Goal: Check status

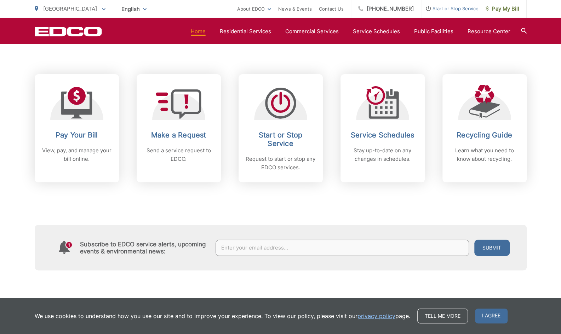
scroll to position [278, 0]
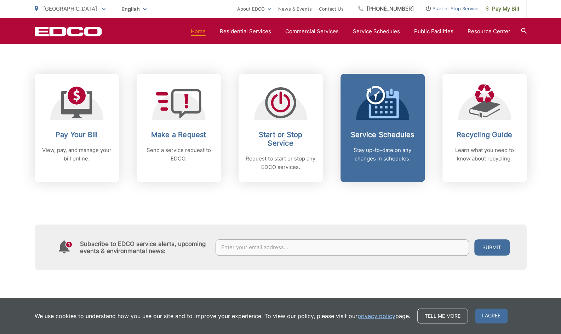
click at [393, 126] on link "Service Schedules Stay up-to-date on any changes in schedules." at bounding box center [382, 128] width 84 height 108
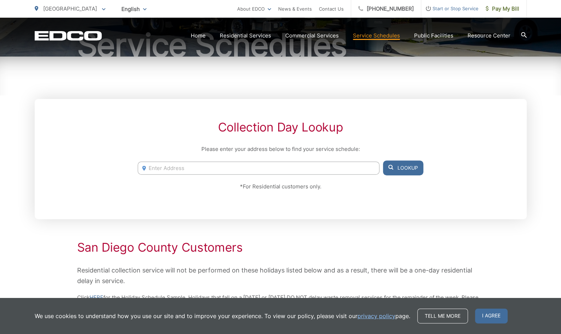
scroll to position [85, 0]
click at [267, 172] on input "Enter Address" at bounding box center [258, 167] width 241 height 13
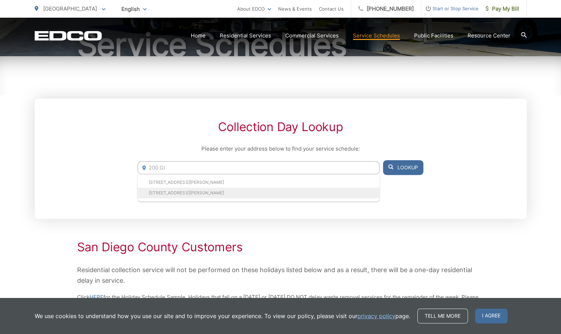
click at [218, 188] on li "[STREET_ADDRESS][PERSON_NAME]" at bounding box center [258, 193] width 241 height 11
type input "[STREET_ADDRESS][PERSON_NAME]"
